Goal: Information Seeking & Learning: Find contact information

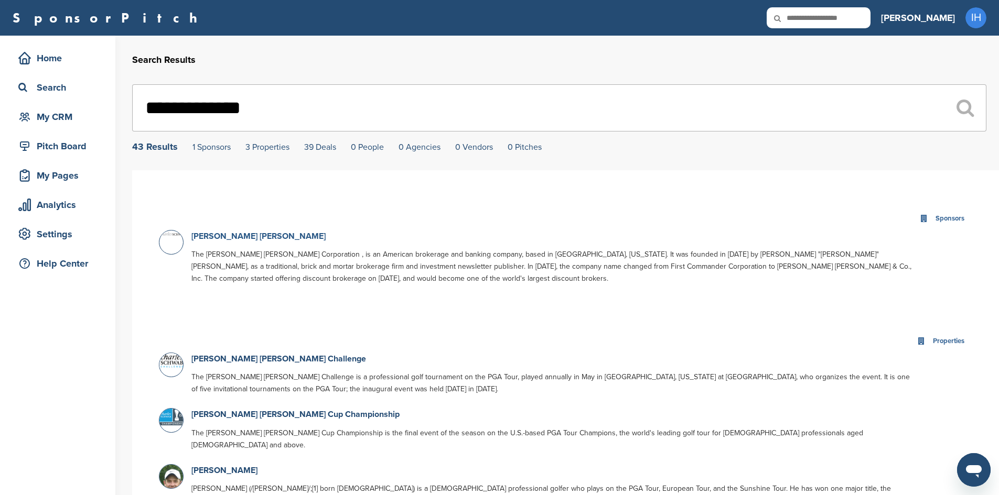
click at [238, 238] on link "[PERSON_NAME] [PERSON_NAME]" at bounding box center [258, 236] width 134 height 10
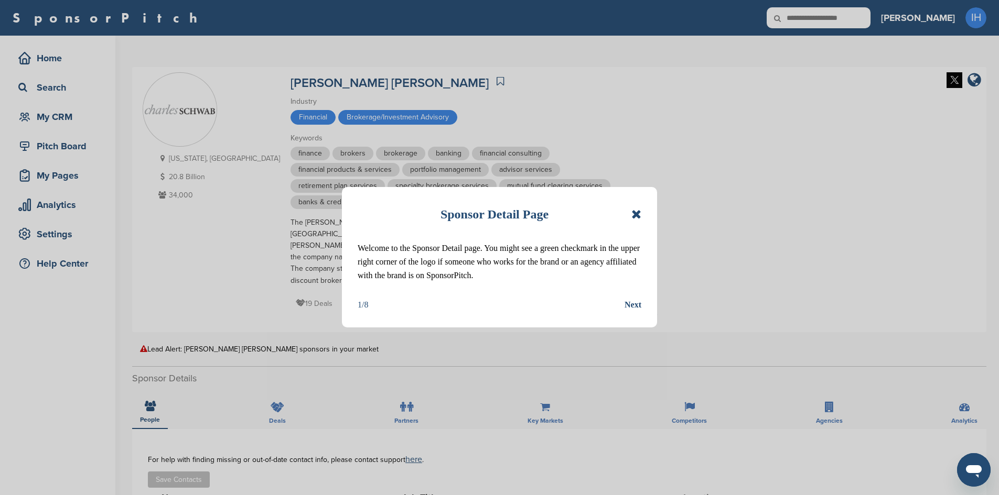
click at [637, 215] on icon at bounding box center [636, 214] width 10 height 13
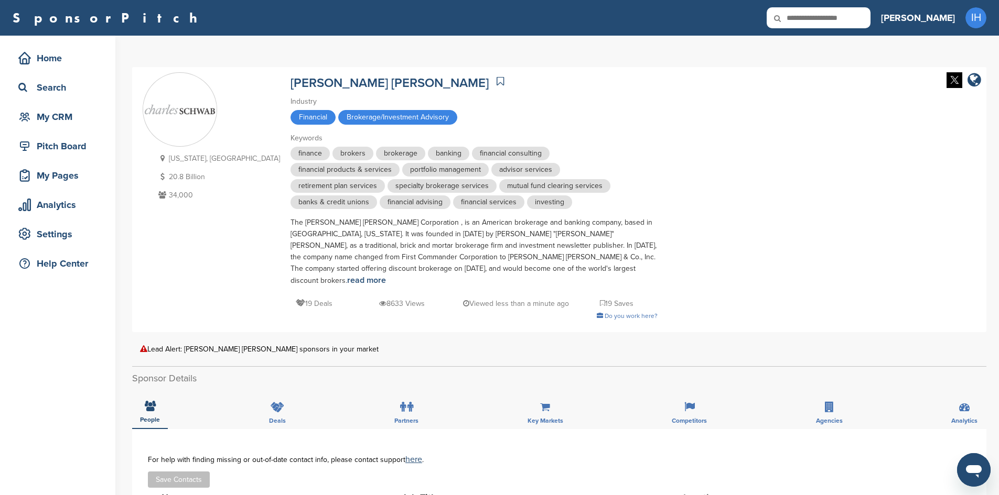
click at [802, 18] on icon at bounding box center [785, 18] width 36 height 22
click at [857, 18] on input "text" at bounding box center [819, 17] width 104 height 21
type input "**********"
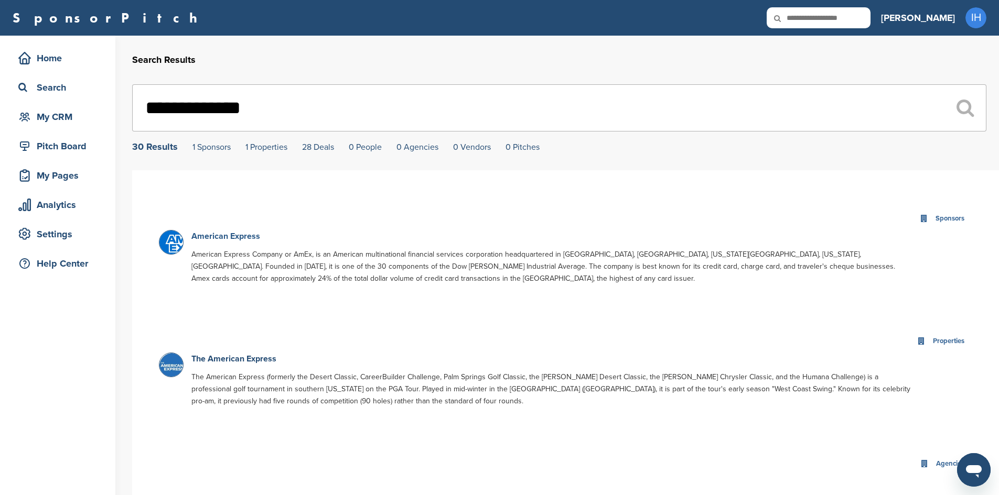
click at [247, 235] on link "American Express" at bounding box center [225, 236] width 69 height 10
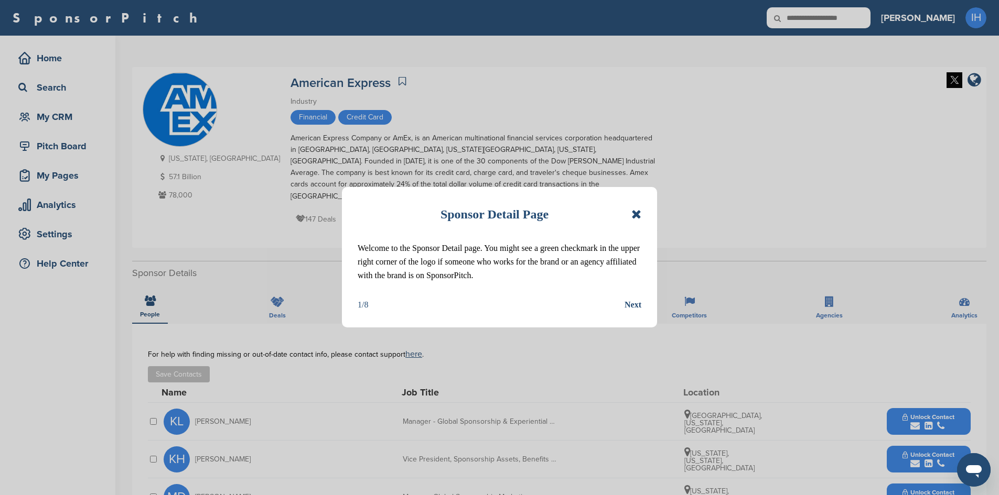
click at [636, 217] on icon at bounding box center [636, 214] width 10 height 13
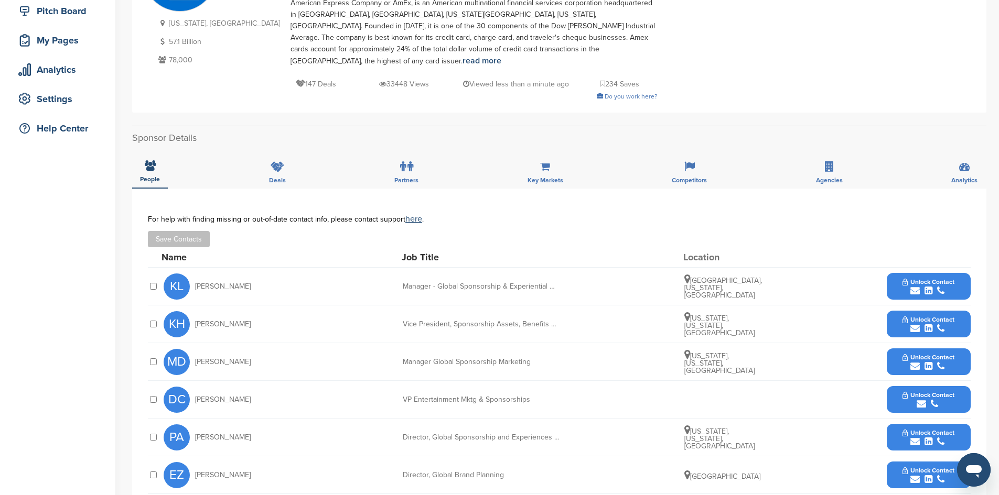
scroll to position [157, 0]
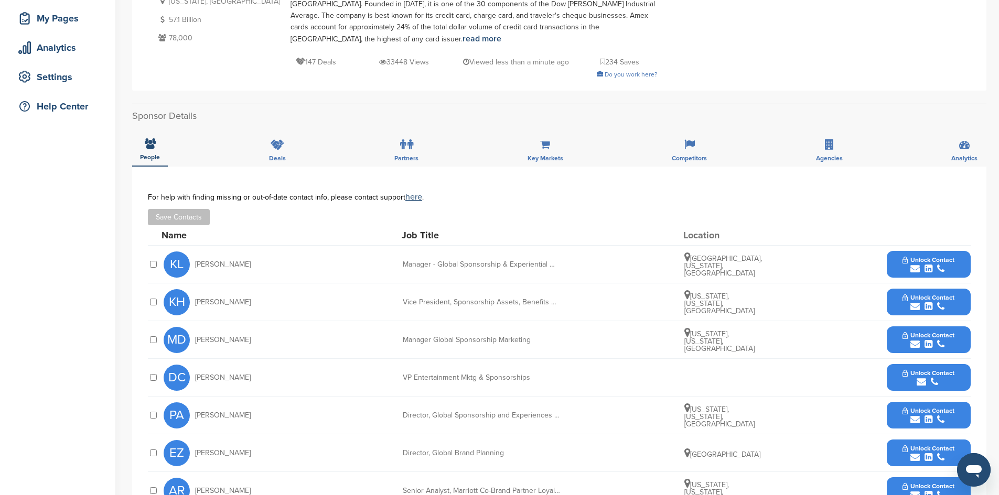
click at [895, 193] on div "For help with finding missing or out-of-date contact info, please contact suppo…" at bounding box center [559, 197] width 823 height 8
click at [932, 264] on icon "submit" at bounding box center [928, 268] width 8 height 9
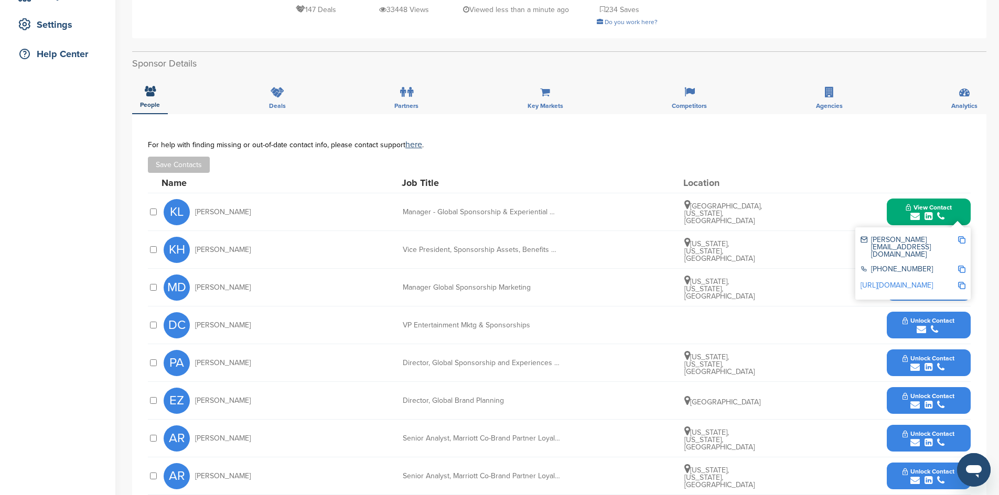
drag, startPoint x: 585, startPoint y: 132, endPoint x: 966, endPoint y: 180, distance: 384.1
click at [585, 141] on div "For help with finding missing or out-of-date contact info, please contact suppo…" at bounding box center [559, 145] width 823 height 8
click at [482, 157] on div "Save Contacts" at bounding box center [559, 165] width 823 height 16
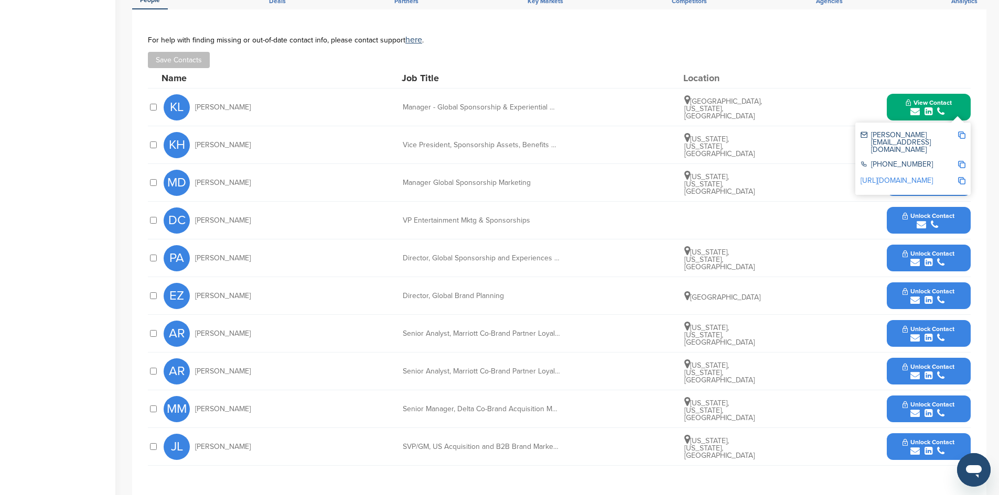
scroll to position [367, 0]
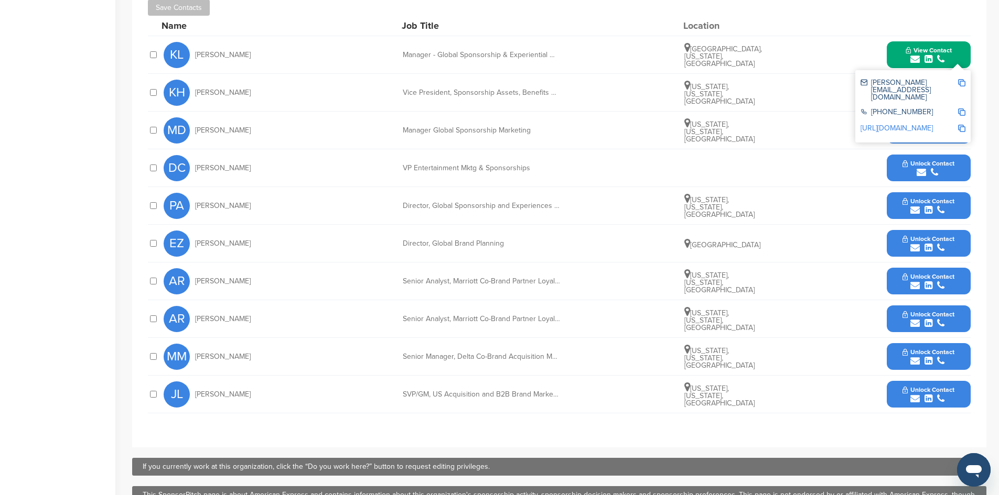
click at [71, 159] on div "Home Search My CRM Pitch Board My Pages Analytics Settings Help Center" at bounding box center [57, 105] width 115 height 873
click at [926, 168] on div "submit" at bounding box center [928, 173] width 52 height 10
